Goal: Transaction & Acquisition: Purchase product/service

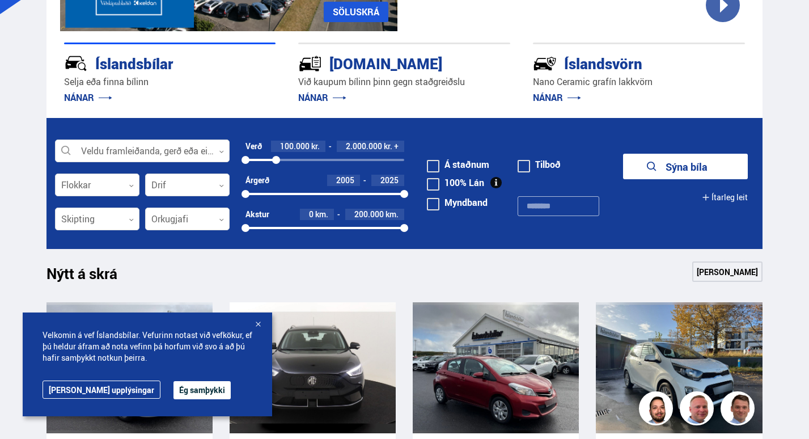
drag, startPoint x: 403, startPoint y: 156, endPoint x: 276, endPoint y: 168, distance: 127.5
click at [276, 168] on div "Verð 100.000 kr. 2.000.000 kr. + 100000 2015363" at bounding box center [324, 158] width 159 height 34
click at [692, 166] on button "Sýna 87 bíla" at bounding box center [685, 167] width 125 height 26
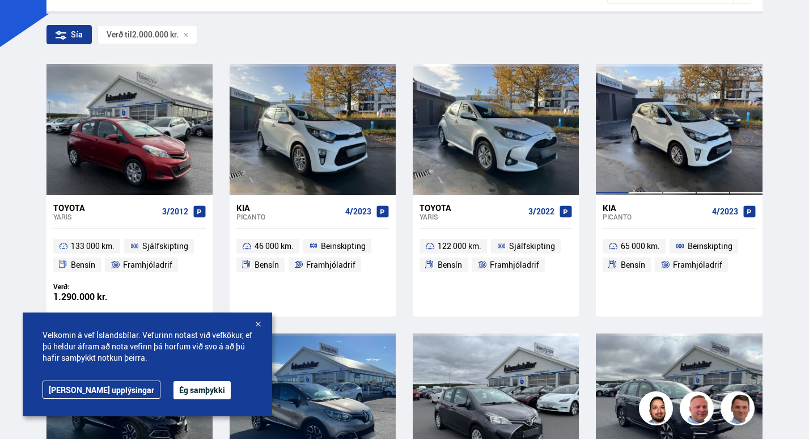
scroll to position [204, 0]
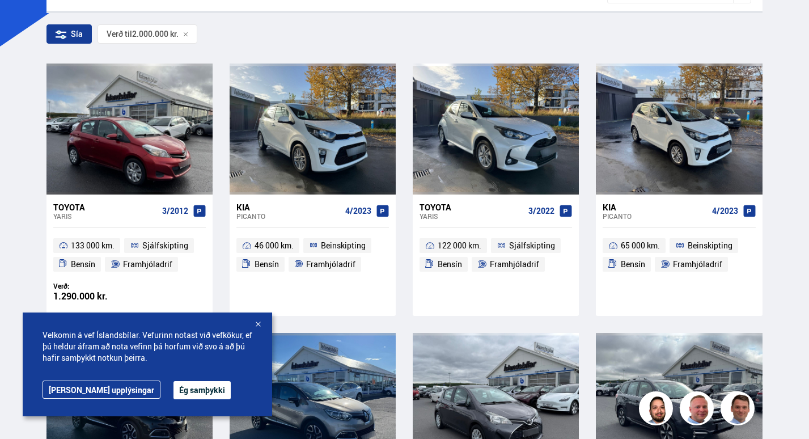
click at [173, 392] on button "Ég samþykki" at bounding box center [201, 390] width 57 height 18
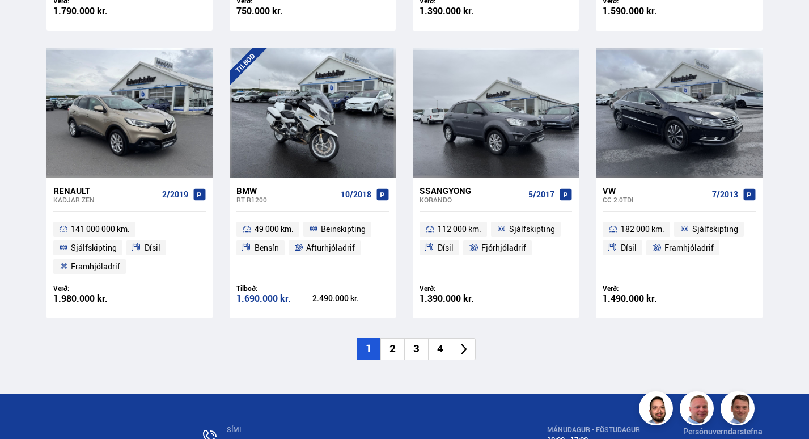
scroll to position [1603, 0]
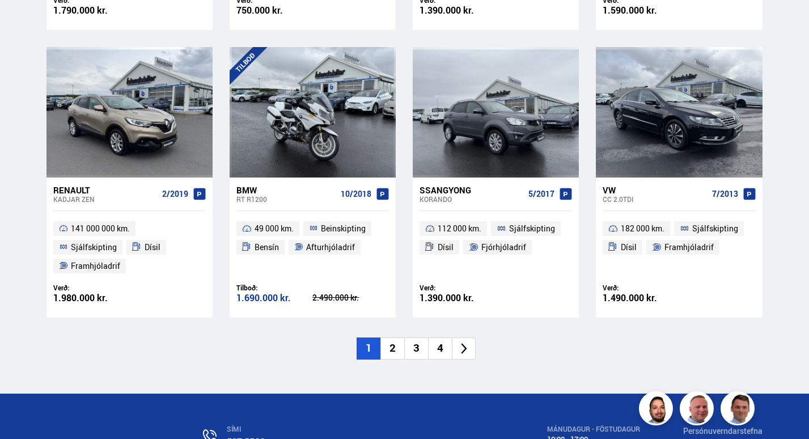
click at [467, 346] on icon at bounding box center [463, 348] width 13 height 13
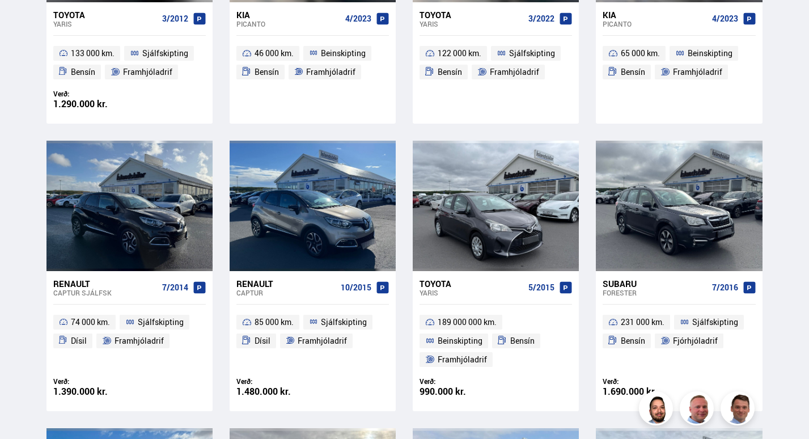
scroll to position [90, 0]
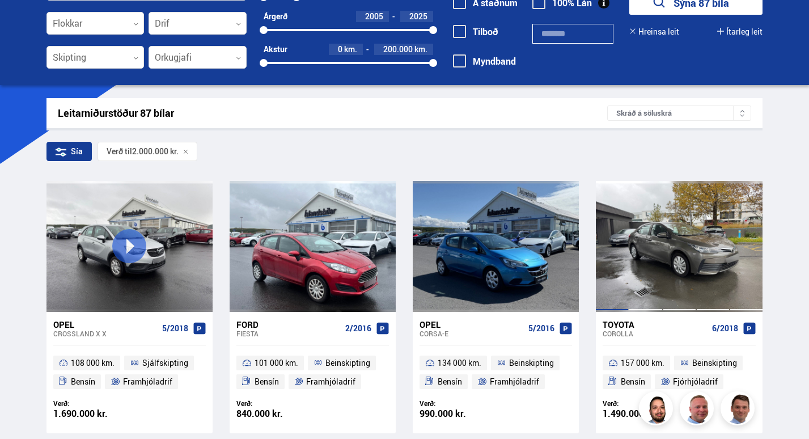
scroll to position [94, 0]
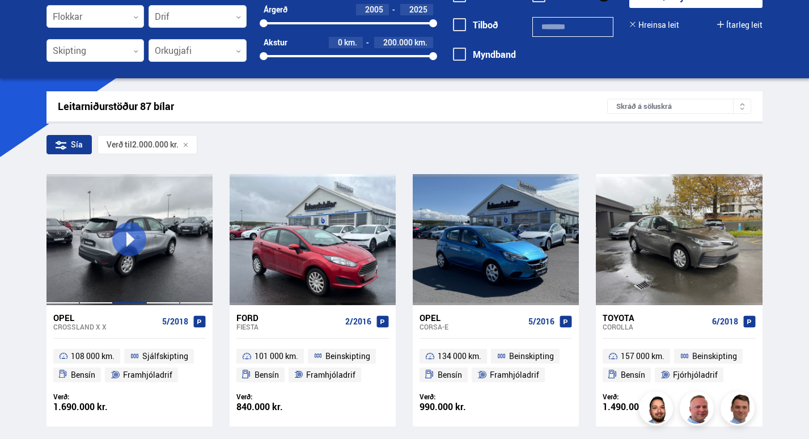
click at [126, 238] on div at bounding box center [129, 239] width 33 height 130
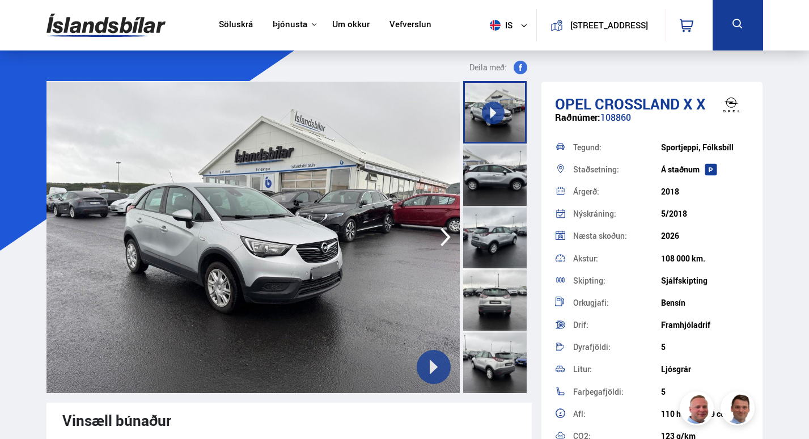
click at [430, 354] on button at bounding box center [434, 367] width 34 height 34
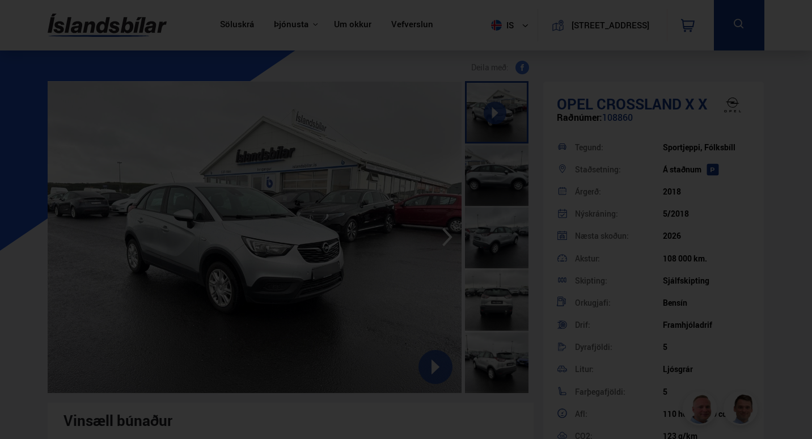
click at [147, 260] on div at bounding box center [406, 219] width 812 height 439
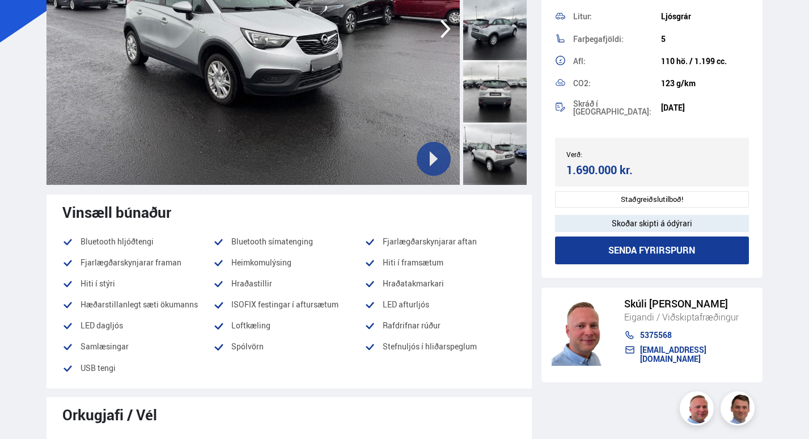
scroll to position [278, 0]
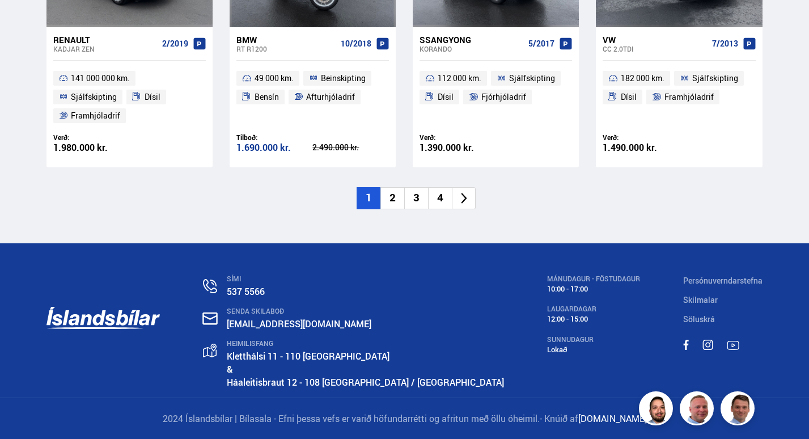
scroll to position [1753, 0]
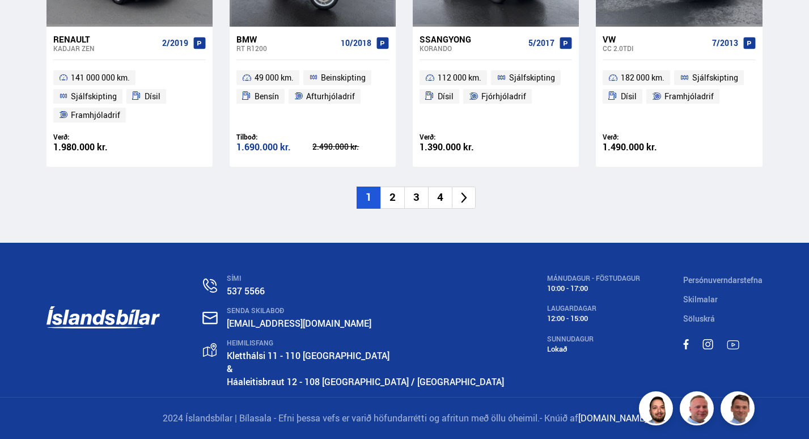
click at [459, 194] on icon at bounding box center [463, 197] width 13 height 13
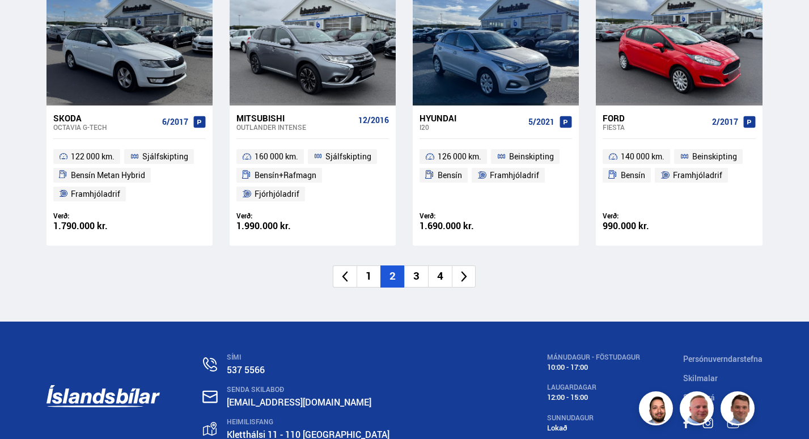
scroll to position [1675, 0]
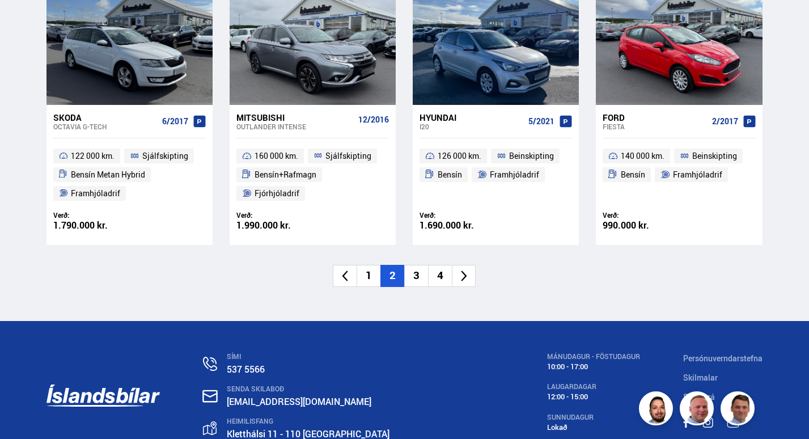
click at [460, 265] on li at bounding box center [464, 276] width 24 height 22
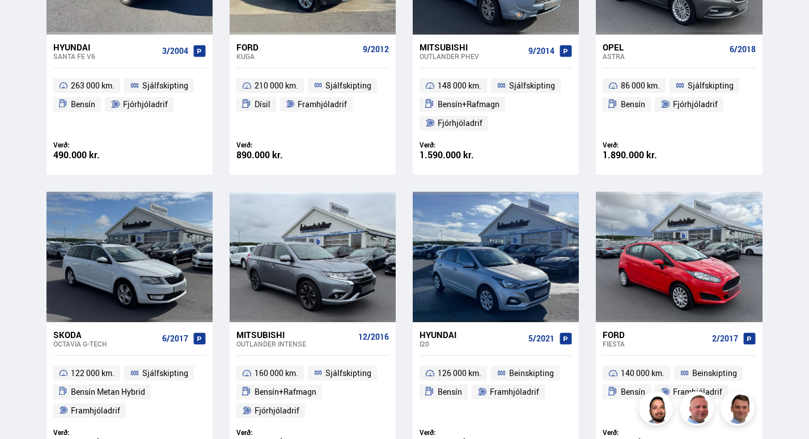
scroll to position [872, 0]
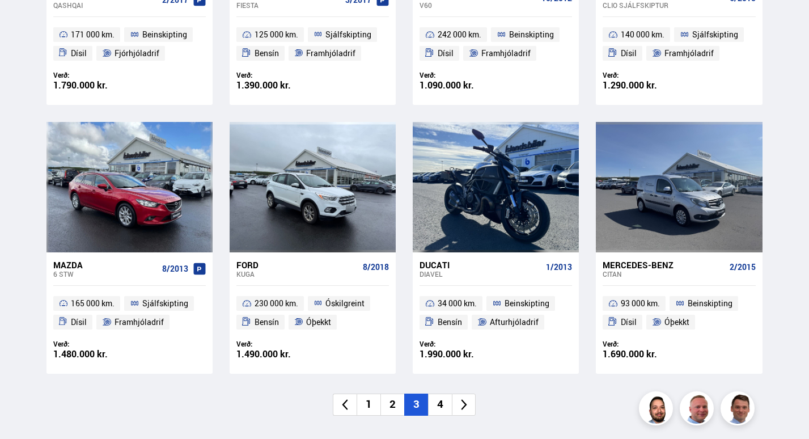
scroll to position [1510, 0]
click at [465, 405] on icon at bounding box center [463, 403] width 13 height 13
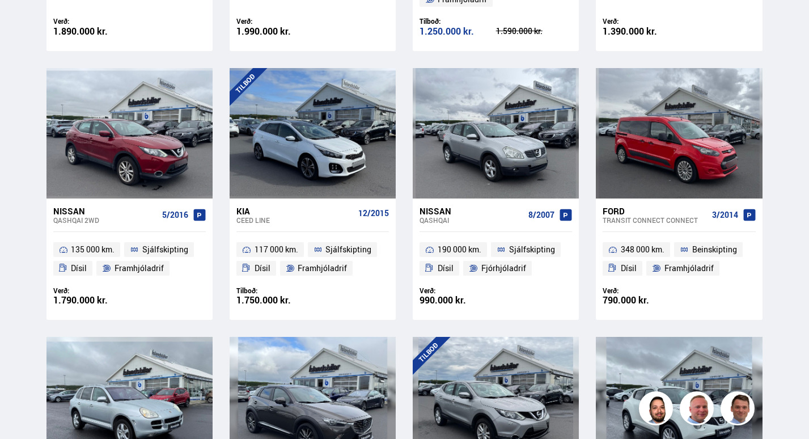
scroll to position [6, 0]
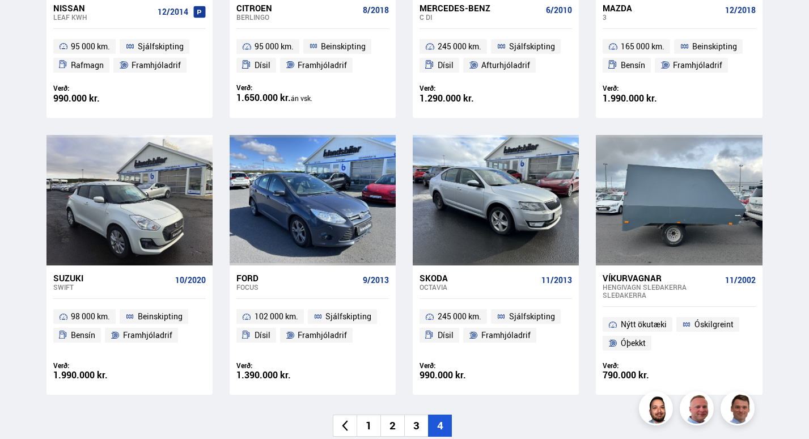
scroll to position [672, 0]
